Goal: Task Accomplishment & Management: Manage account settings

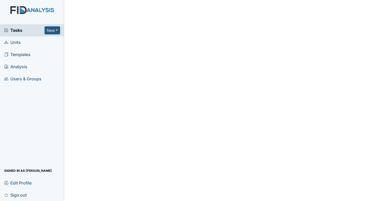
click at [26, 30] on span "Tasks" at bounding box center [24, 30] width 40 height 6
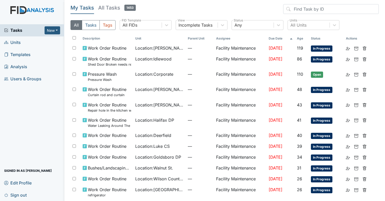
click at [306, 20] on div "My Tasks All Tasks 1453 All Tasks Tags All FIDs FID Template Incomplete Tasks V…" at bounding box center [224, 19] width 308 height 30
drag, startPoint x: 306, startPoint y: 20, endPoint x: 305, endPoint y: 23, distance: 3.5
click at [305, 23] on div "All Units" at bounding box center [298, 25] width 16 height 6
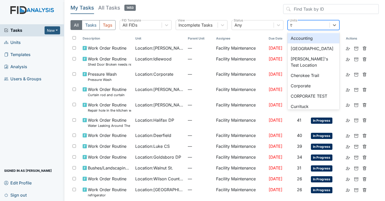
type input "twin"
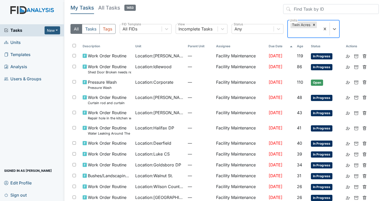
click at [295, 35] on div "Twin Acres" at bounding box center [304, 28] width 32 height 17
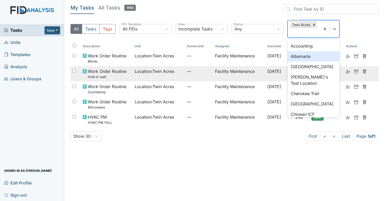
click at [267, 13] on header "My Tasks All Tasks 1453" at bounding box center [224, 10] width 308 height 12
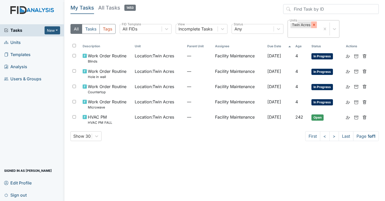
click at [314, 23] on icon at bounding box center [314, 25] width 4 height 4
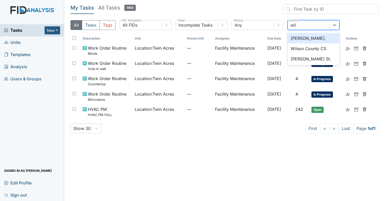
type input "will"
click at [307, 35] on div "[PERSON_NAME]." at bounding box center [313, 38] width 52 height 10
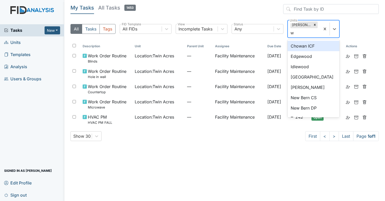
type input "wa"
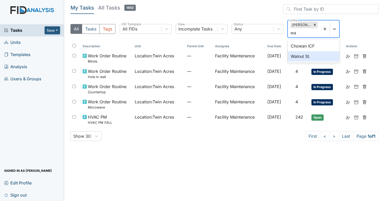
click at [303, 54] on div "Walnut St." at bounding box center [313, 56] width 52 height 10
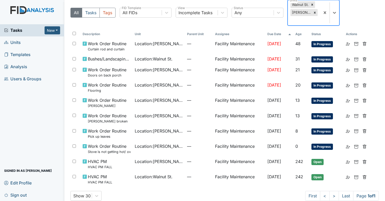
scroll to position [20, 0]
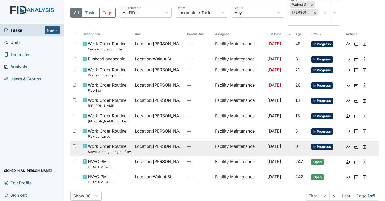
click at [233, 141] on td "Facility Maintenance" at bounding box center [239, 148] width 52 height 15
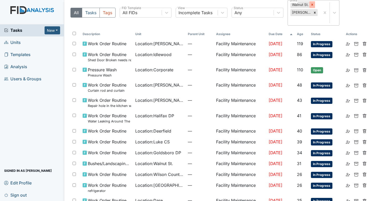
click at [314, 2] on div at bounding box center [312, 4] width 6 height 7
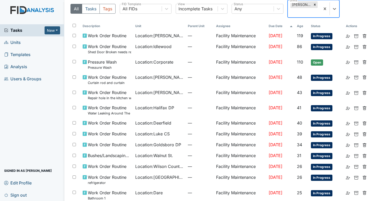
click at [314, 2] on div at bounding box center [315, 4] width 6 height 7
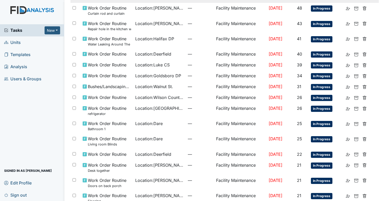
scroll to position [87, 0]
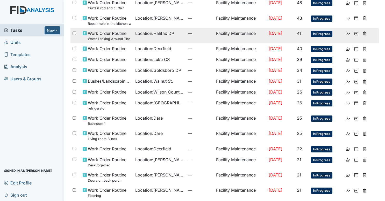
click at [160, 32] on span "Location : Halifax DP" at bounding box center [154, 33] width 39 height 6
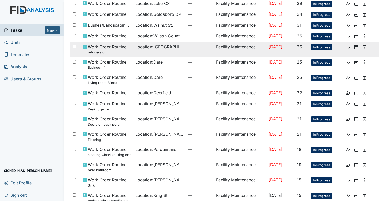
scroll to position [143, 0]
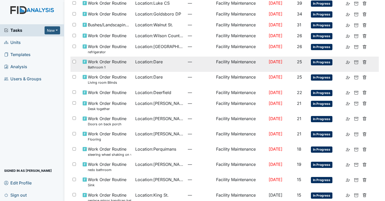
click at [187, 64] on td "—" at bounding box center [200, 64] width 28 height 15
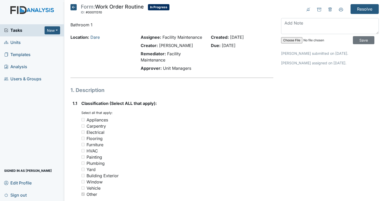
click at [75, 8] on icon at bounding box center [73, 7] width 6 height 6
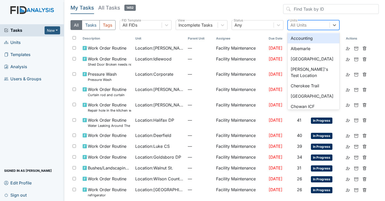
click at [299, 23] on div "All Units" at bounding box center [298, 25] width 16 height 6
type input "cu"
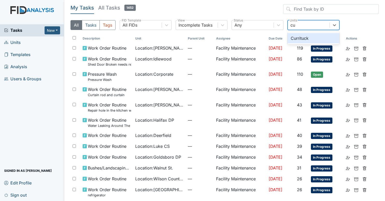
click at [299, 36] on div "Currituck" at bounding box center [313, 38] width 52 height 10
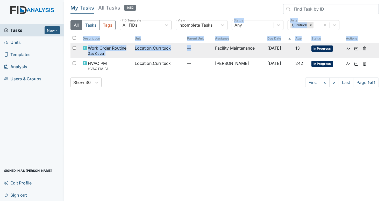
drag, startPoint x: 234, startPoint y: 33, endPoint x: 194, endPoint y: 53, distance: 44.7
click at [194, 53] on div "My Tasks All Tasks 1452 All Tasks Tags All FIDs FID Template Incomplete Tasks V…" at bounding box center [224, 48] width 308 height 88
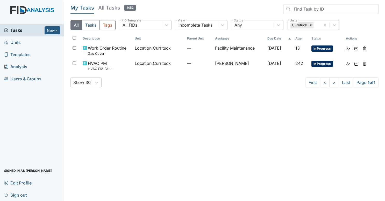
drag, startPoint x: 194, startPoint y: 53, endPoint x: 191, endPoint y: 98, distance: 45.2
click at [191, 98] on main "My Tasks All Tasks 1452 All Tasks Tags All FIDs FID Template Incomplete Tasks V…" at bounding box center [224, 100] width 321 height 201
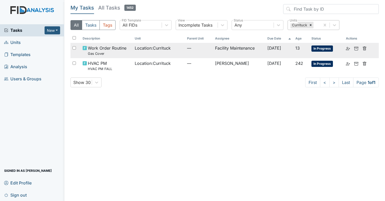
click at [191, 49] on span "—" at bounding box center [199, 48] width 24 height 6
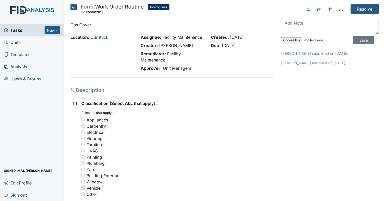
click at [74, 7] on icon at bounding box center [73, 7] width 6 height 6
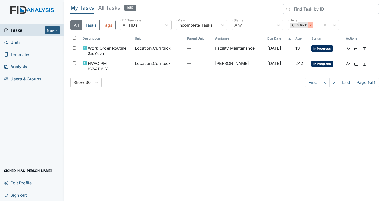
click at [311, 27] on div at bounding box center [311, 25] width 6 height 7
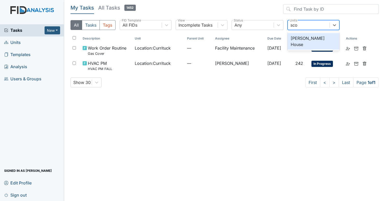
type input "[PERSON_NAME]"
click at [298, 39] on div "[PERSON_NAME] House" at bounding box center [313, 41] width 52 height 17
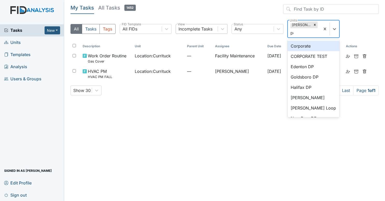
type input "per"
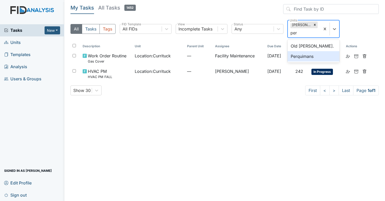
click at [295, 55] on div "Perquimans" at bounding box center [313, 56] width 52 height 10
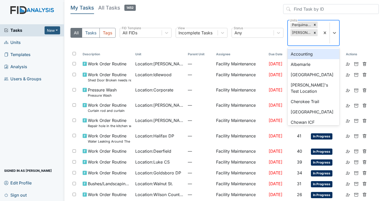
click at [303, 41] on div "Perquimans Scott House" at bounding box center [304, 32] width 32 height 25
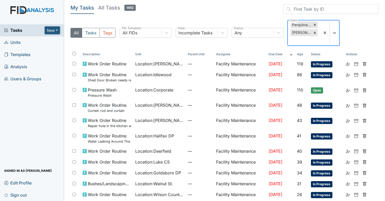
click at [317, 23] on div "Perquimans Scott House" at bounding box center [304, 32] width 32 height 25
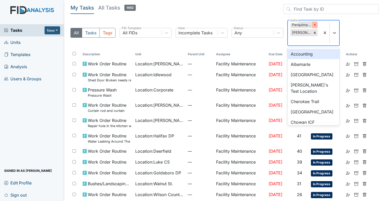
click at [316, 23] on icon at bounding box center [315, 25] width 4 height 4
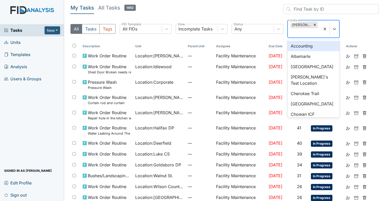
click at [316, 23] on icon at bounding box center [315, 25] width 4 height 4
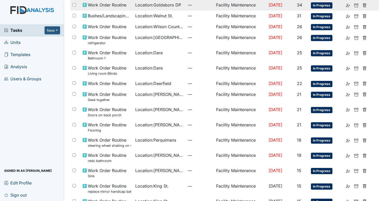
scroll to position [291, 0]
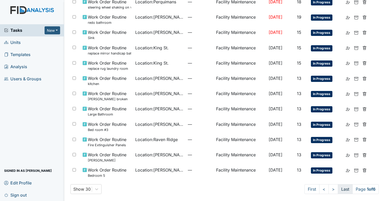
click at [342, 190] on link "Last" at bounding box center [345, 190] width 15 height 10
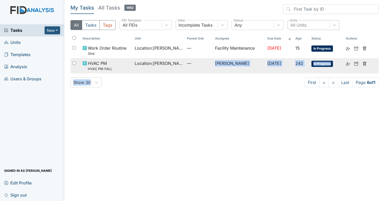
drag, startPoint x: 254, startPoint y: 98, endPoint x: 185, endPoint y: 65, distance: 76.2
click at [185, 65] on main "My Tasks All Tasks 1452 All Tasks Tags All FIDs FID Template Incomplete Tasks V…" at bounding box center [224, 100] width 321 height 201
click at [187, 65] on span "—" at bounding box center [199, 63] width 24 height 6
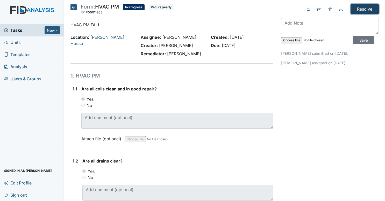
click at [360, 11] on input "Resolve" at bounding box center [364, 9] width 28 height 10
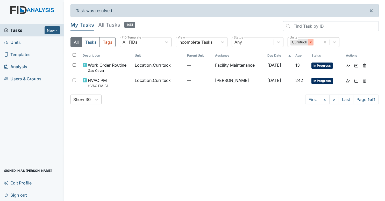
click at [310, 43] on icon at bounding box center [311, 42] width 4 height 4
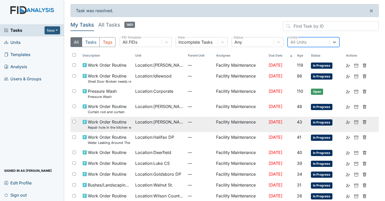
scroll to position [308, 0]
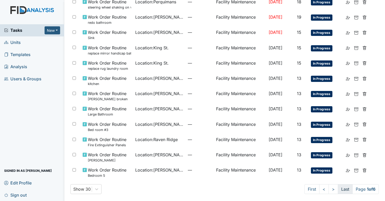
click at [341, 191] on link "Last" at bounding box center [345, 190] width 15 height 10
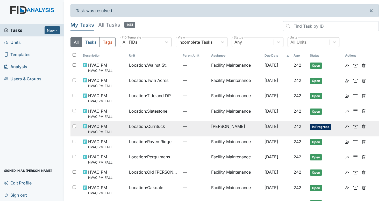
click at [209, 127] on td "[PERSON_NAME]" at bounding box center [235, 128] width 53 height 15
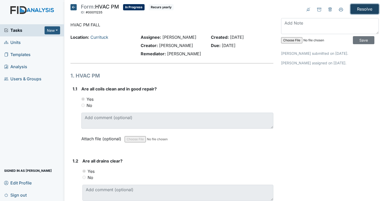
click at [365, 10] on input "Resolve" at bounding box center [364, 9] width 28 height 10
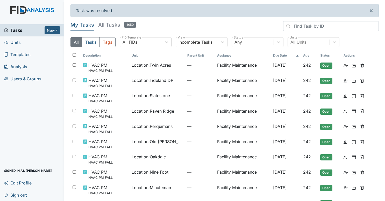
scroll to position [233, 0]
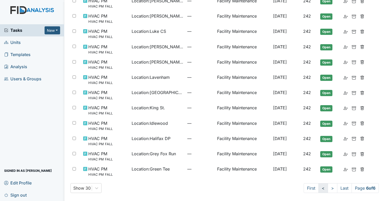
click at [318, 188] on link "<" at bounding box center [323, 189] width 10 height 10
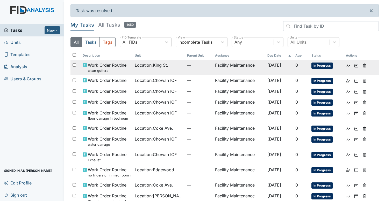
click at [198, 66] on span "—" at bounding box center [199, 65] width 24 height 6
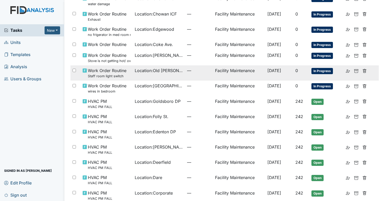
scroll to position [141, 0]
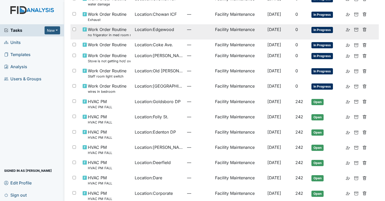
click at [200, 34] on td "—" at bounding box center [199, 31] width 28 height 15
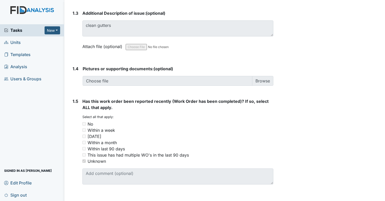
scroll to position [341, 0]
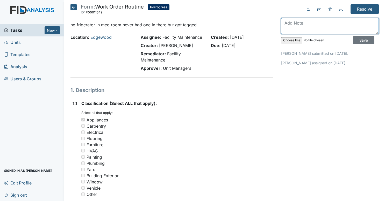
click at [303, 26] on textarea at bounding box center [330, 26] width 98 height 16
type textarea "i"
type textarea "if there is a need for refrigerated medicine call me and we will get you one."
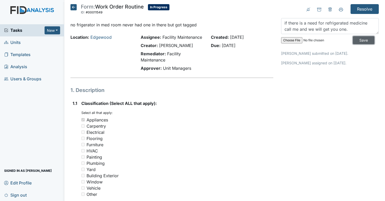
click at [353, 41] on input "Save" at bounding box center [363, 40] width 21 height 8
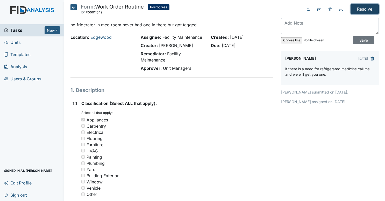
click at [362, 5] on input "Resolve" at bounding box center [364, 9] width 28 height 10
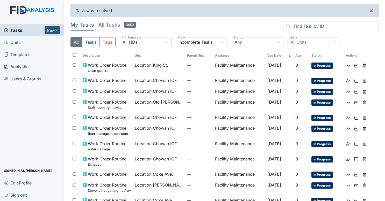
click at [38, 34] on div "Tasks New Form Inspection Document Bundle" at bounding box center [32, 30] width 64 height 12
click at [36, 46] on link "Units" at bounding box center [32, 43] width 64 height 12
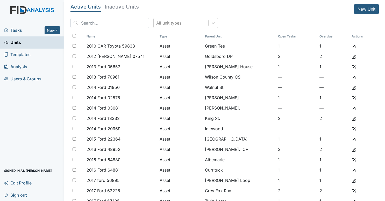
click at [20, 29] on span "Tasks" at bounding box center [24, 30] width 40 height 6
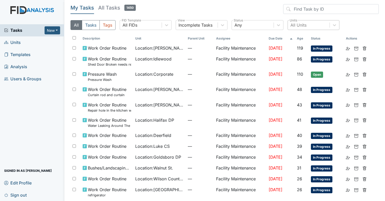
click at [303, 25] on div "All Units" at bounding box center [298, 25] width 16 height 6
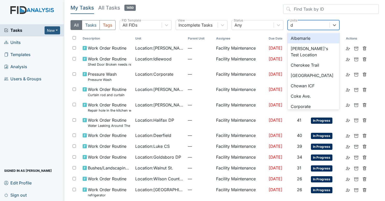
type input "da"
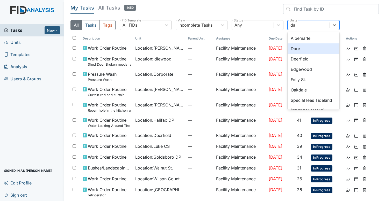
click at [295, 49] on div "Dare" at bounding box center [313, 48] width 52 height 10
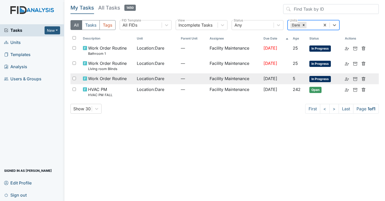
click at [207, 79] on td "Facility Maintenance" at bounding box center [234, 79] width 54 height 11
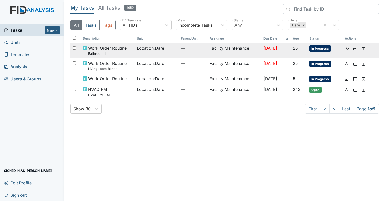
click at [155, 52] on td "Location : Dare" at bounding box center [157, 50] width 44 height 15
click at [157, 54] on td "Location : Dare" at bounding box center [157, 50] width 44 height 15
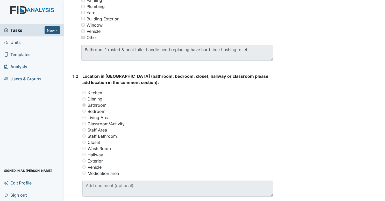
scroll to position [158, 0]
